Goal: Find specific page/section: Find specific page/section

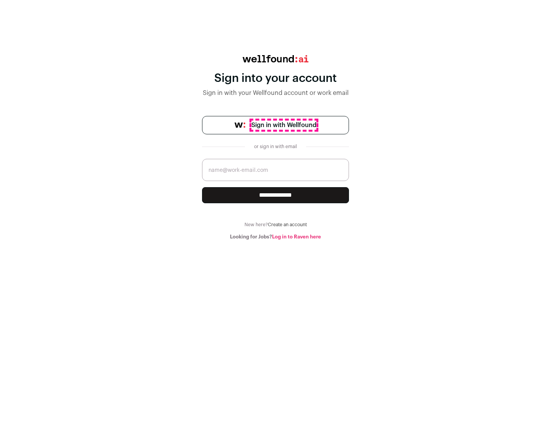
click at [284, 125] on span "Sign in with Wellfound" at bounding box center [284, 125] width 65 height 9
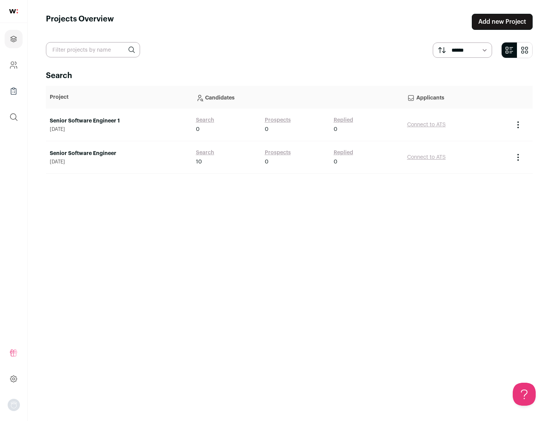
click at [119, 154] on link "Senior Software Engineer" at bounding box center [119, 154] width 139 height 8
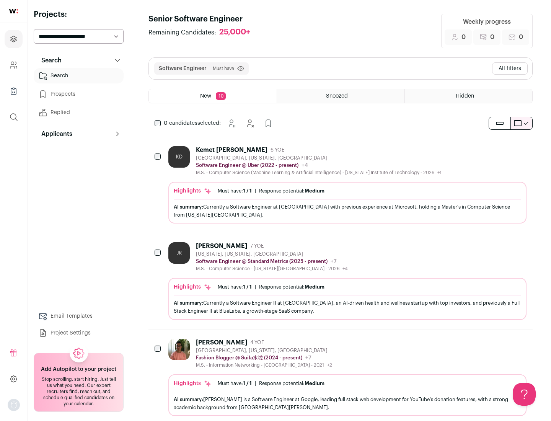
click at [341, 185] on div "Highlights Must have: 1 / 1 How many must haves have been fulfilled? | Response…" at bounding box center [348, 203] width 358 height 42
